Goal: Information Seeking & Learning: Learn about a topic

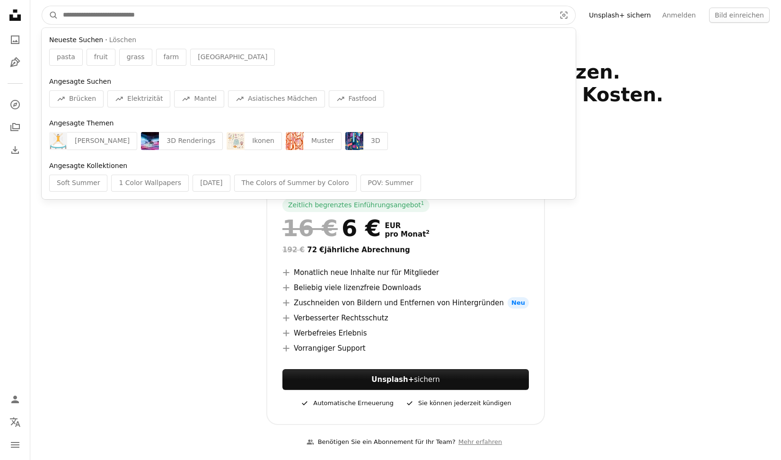
click at [352, 14] on input "Finden Sie Bildmaterial auf der ganzen Webseite" at bounding box center [305, 15] width 494 height 18
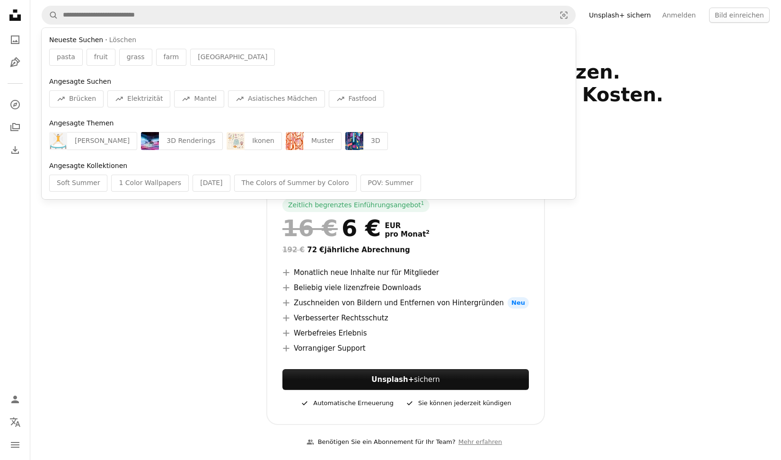
click at [7, 15] on icon "Unsplash logo Unsplash-Startseite" at bounding box center [15, 15] width 19 height 19
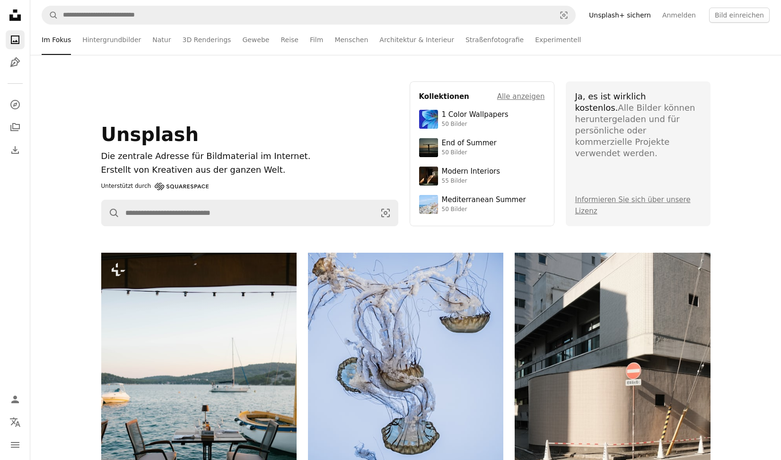
click at [17, 15] on icon "Unsplash logo Unsplash-Startseite" at bounding box center [15, 15] width 19 height 19
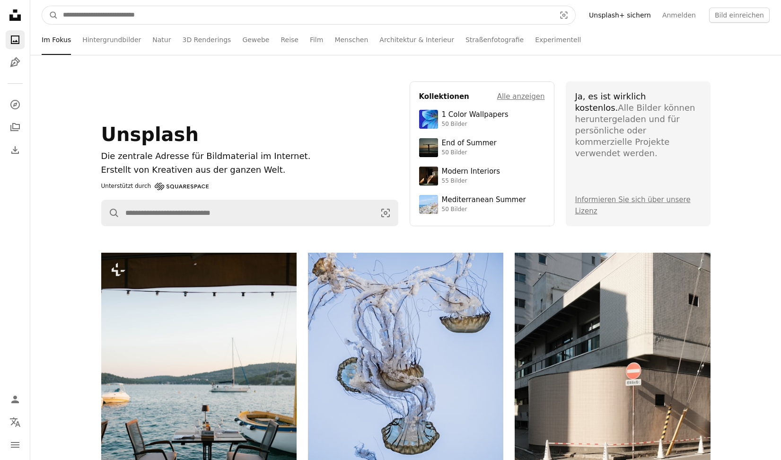
click at [244, 15] on input "Finden Sie Bildmaterial auf der ganzen Webseite" at bounding box center [305, 15] width 494 height 18
type input "****"
click at [50, 15] on button "A magnifying glass" at bounding box center [50, 15] width 16 height 18
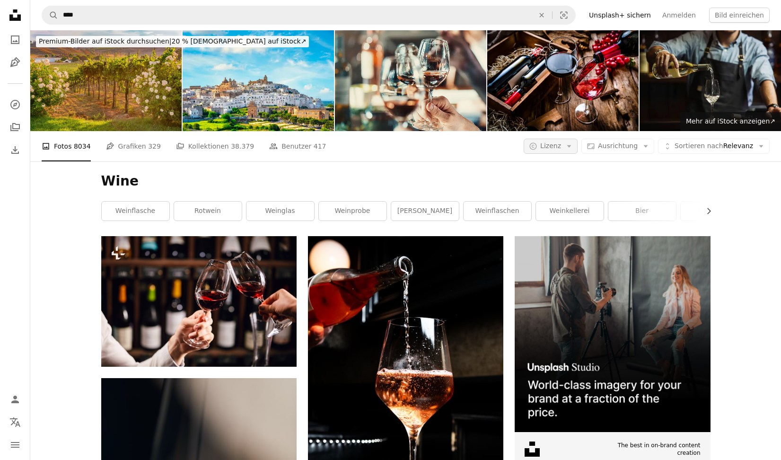
click at [549, 151] on button "A copyright icon © Lizenz Arrow down" at bounding box center [551, 146] width 54 height 15
click at [565, 141] on button "A copyright icon © Lizenz Arrow down" at bounding box center [551, 146] width 54 height 15
click at [561, 150] on span "Lizenz" at bounding box center [550, 145] width 21 height 9
click at [567, 221] on span "Kostenlos" at bounding box center [578, 221] width 58 height 9
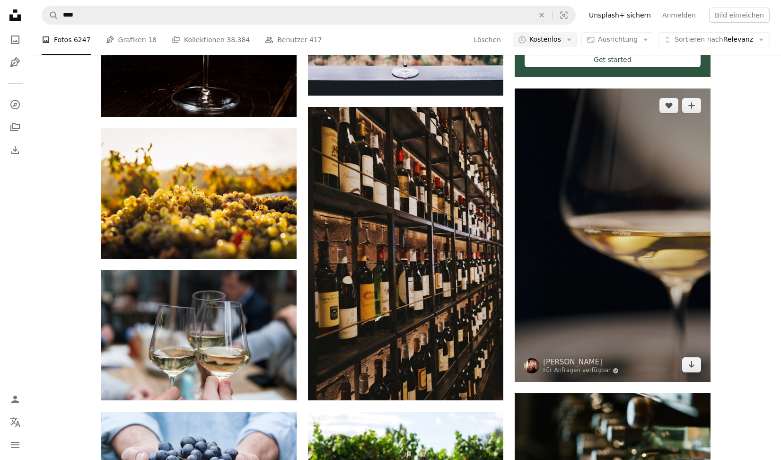
scroll to position [415, 0]
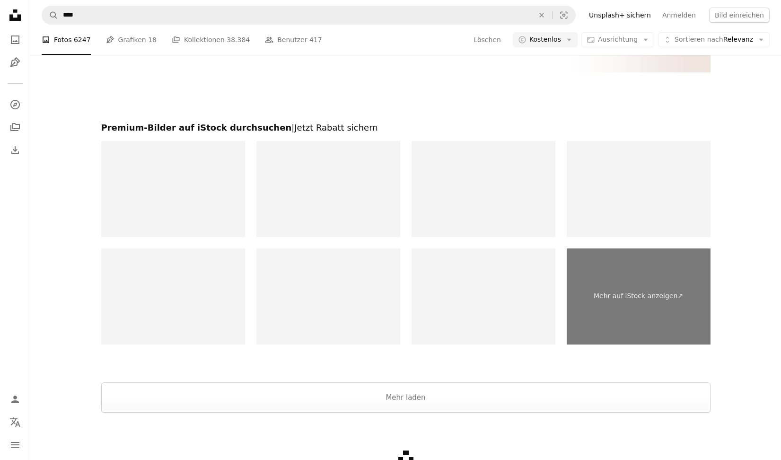
scroll to position [2030, 0]
